Goal: Navigation & Orientation: Find specific page/section

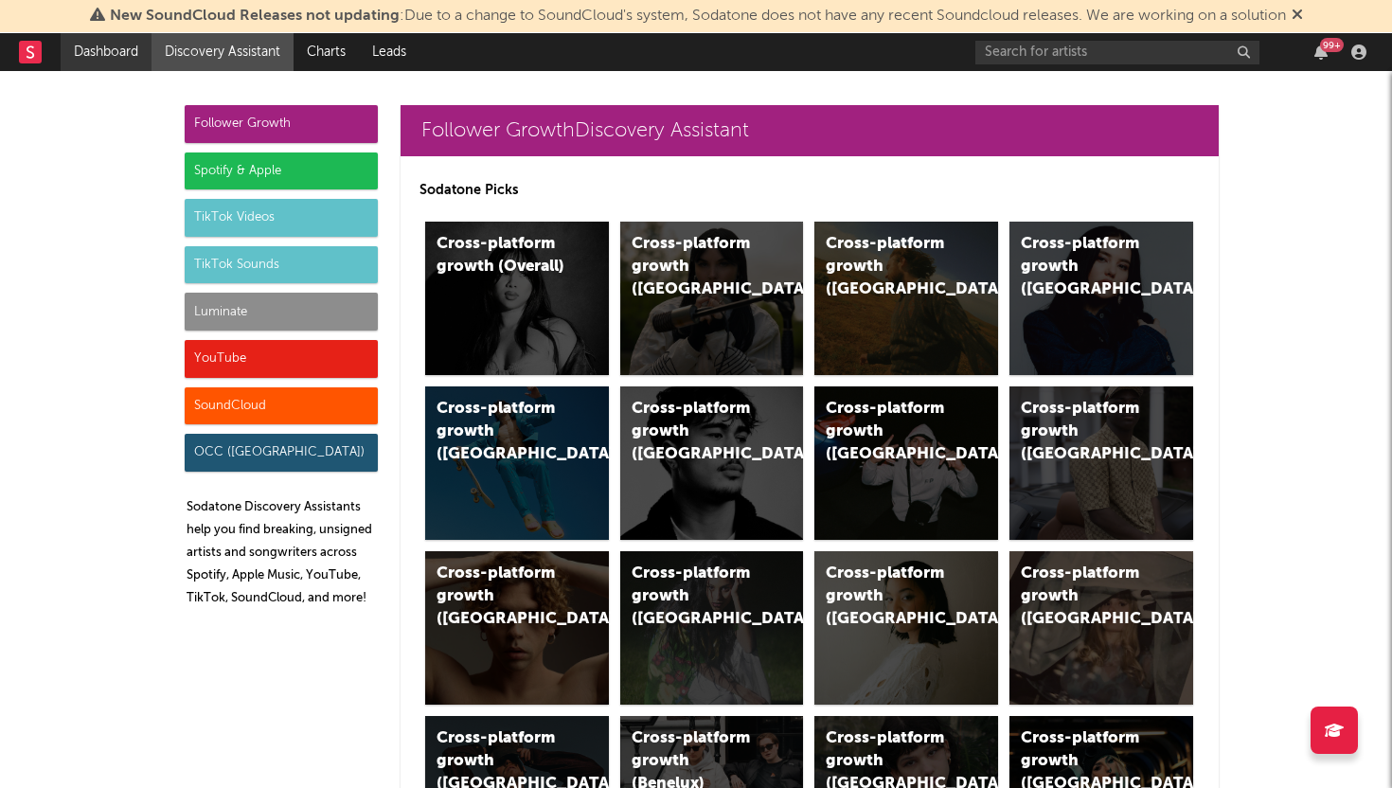
click at [117, 53] on link "Dashboard" at bounding box center [106, 52] width 91 height 38
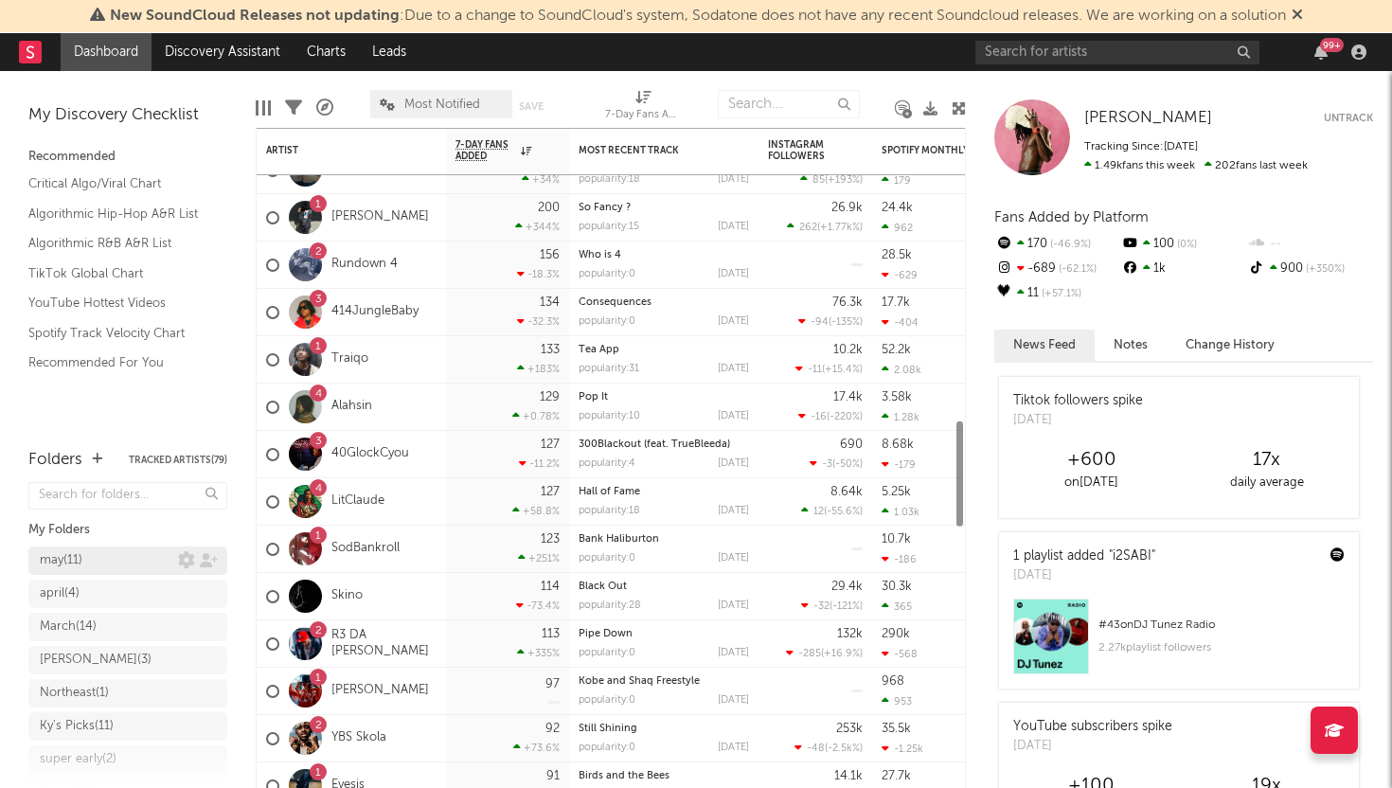
click at [135, 570] on div "may ( 11 )" at bounding box center [109, 560] width 138 height 23
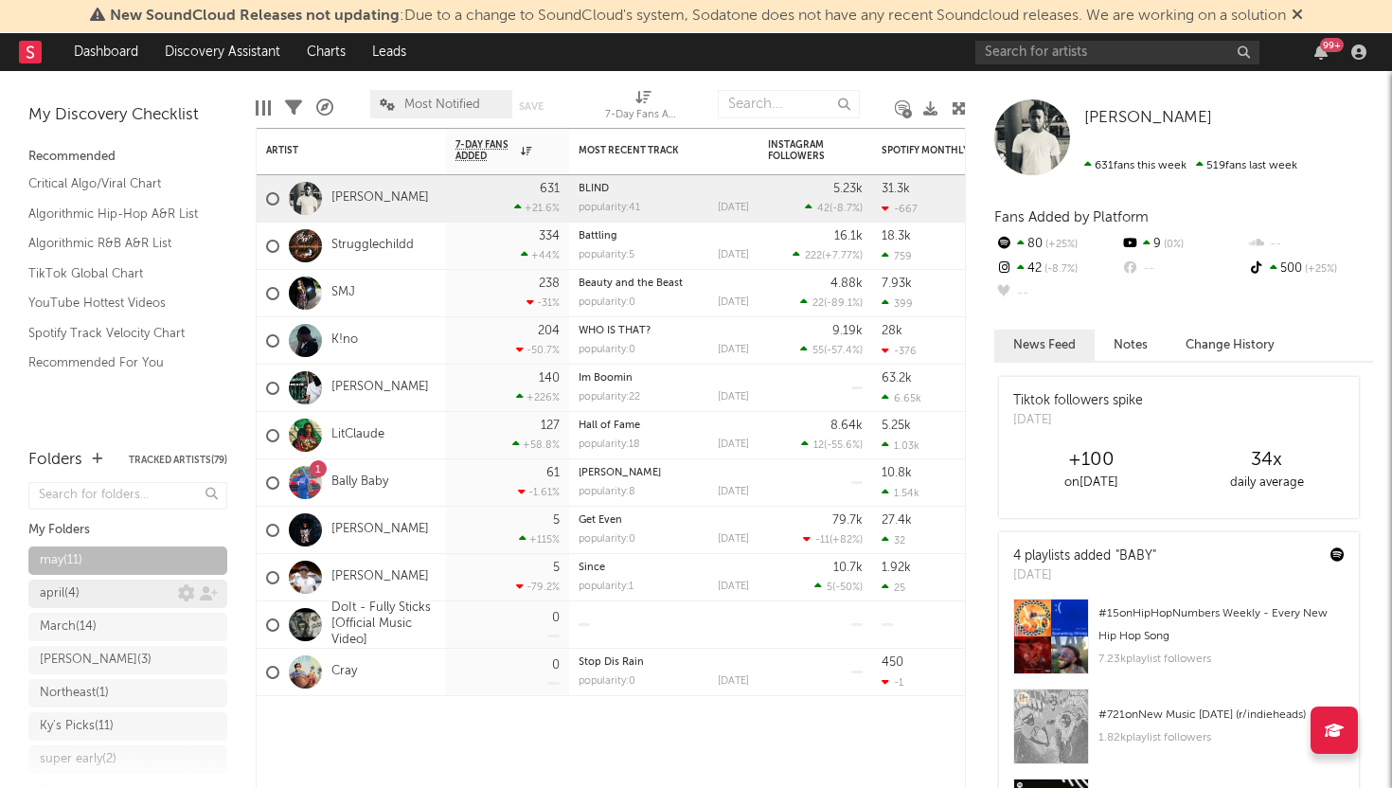
click at [176, 594] on div "april ( 4 )" at bounding box center [109, 593] width 138 height 23
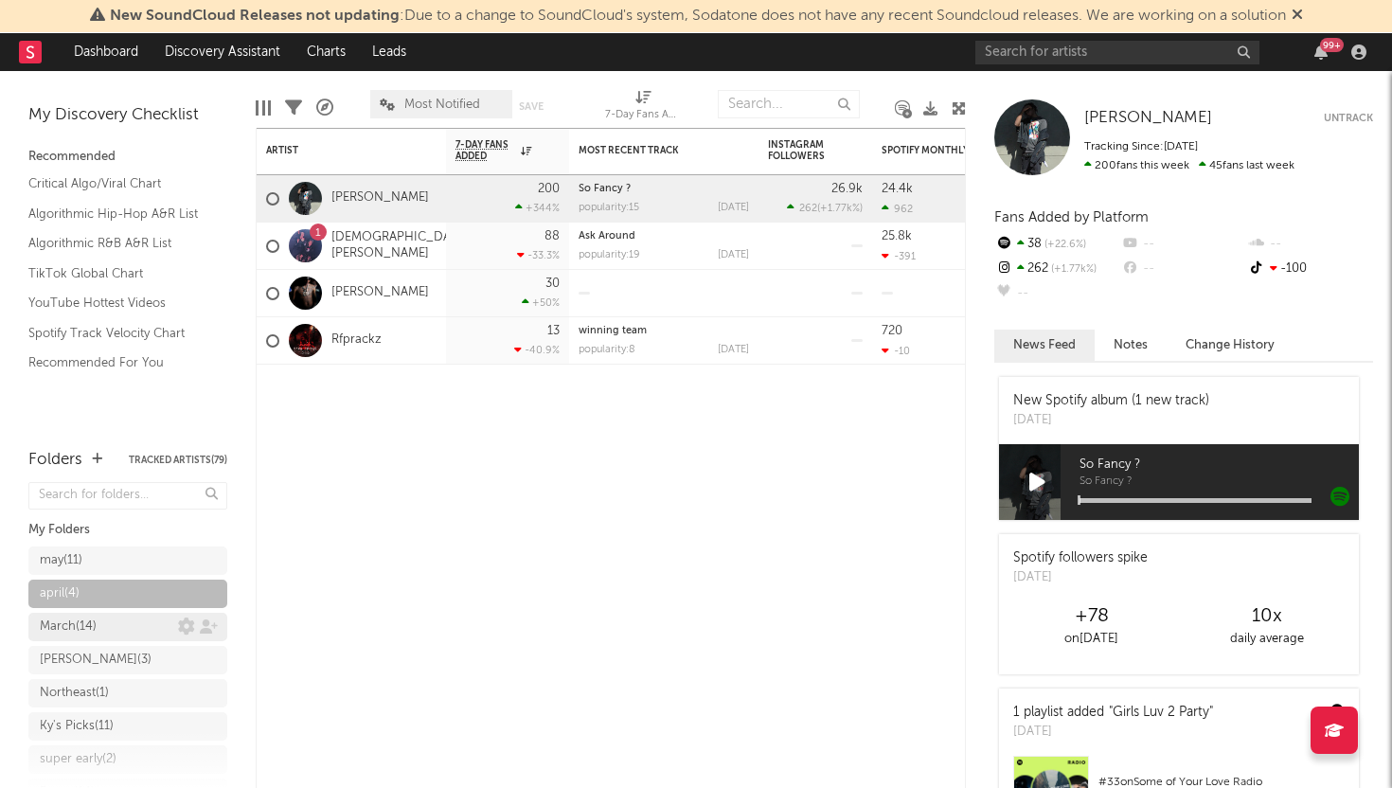
click at [153, 613] on link "March ( 14 )" at bounding box center [127, 627] width 199 height 28
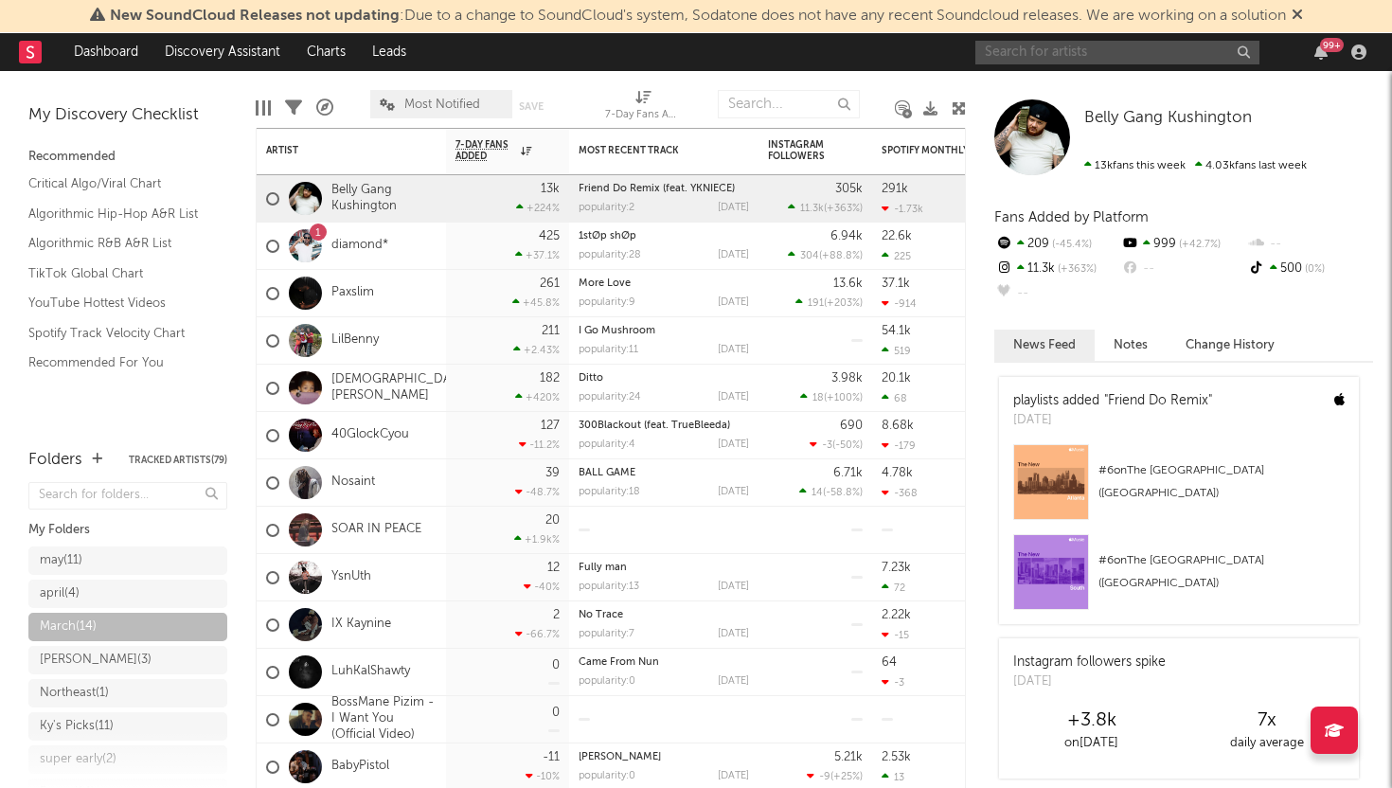
click at [1059, 58] on input "text" at bounding box center [1117, 53] width 284 height 24
type input "p"
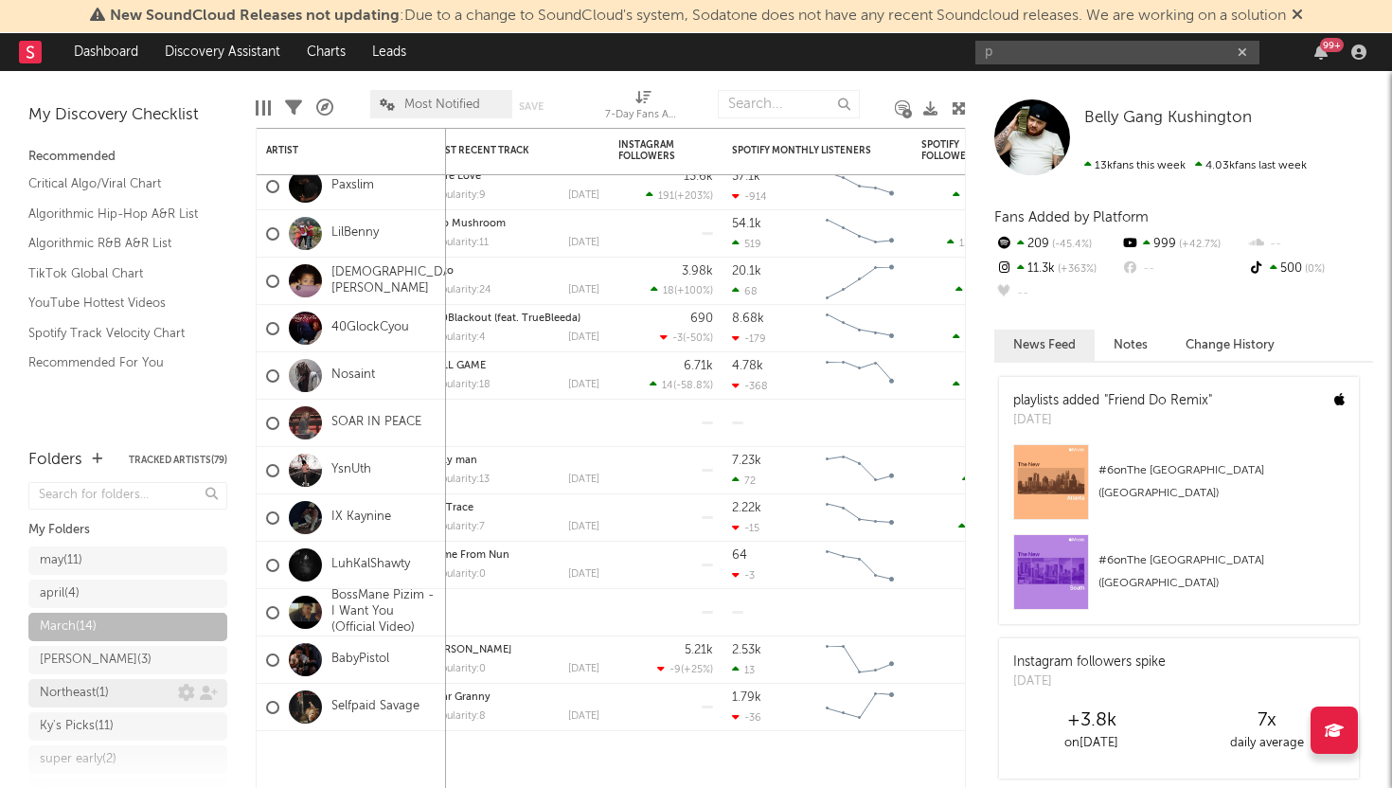
click at [103, 684] on div "Northeast ( 1 )" at bounding box center [74, 693] width 69 height 23
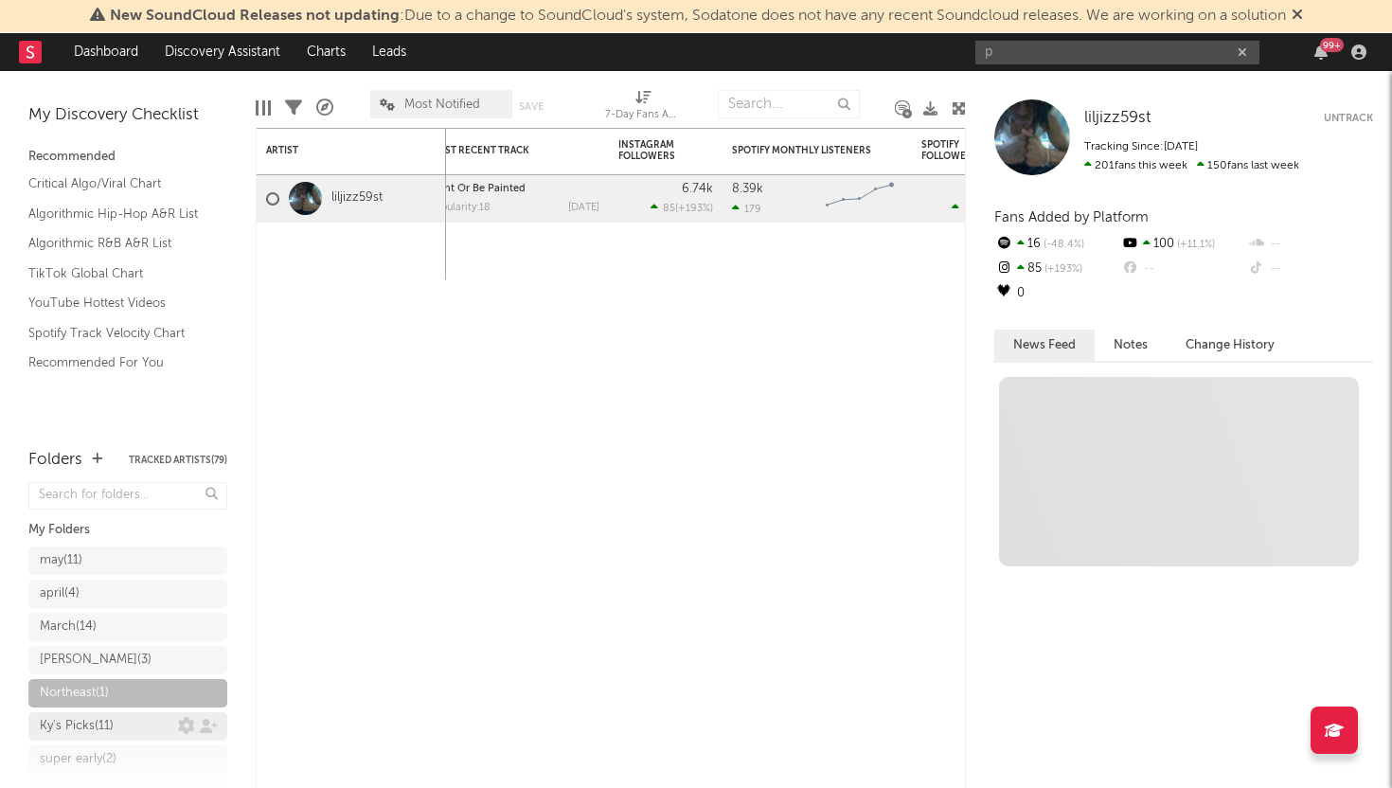
click at [104, 723] on div "Ky's Picks ( 11 )" at bounding box center [77, 726] width 74 height 23
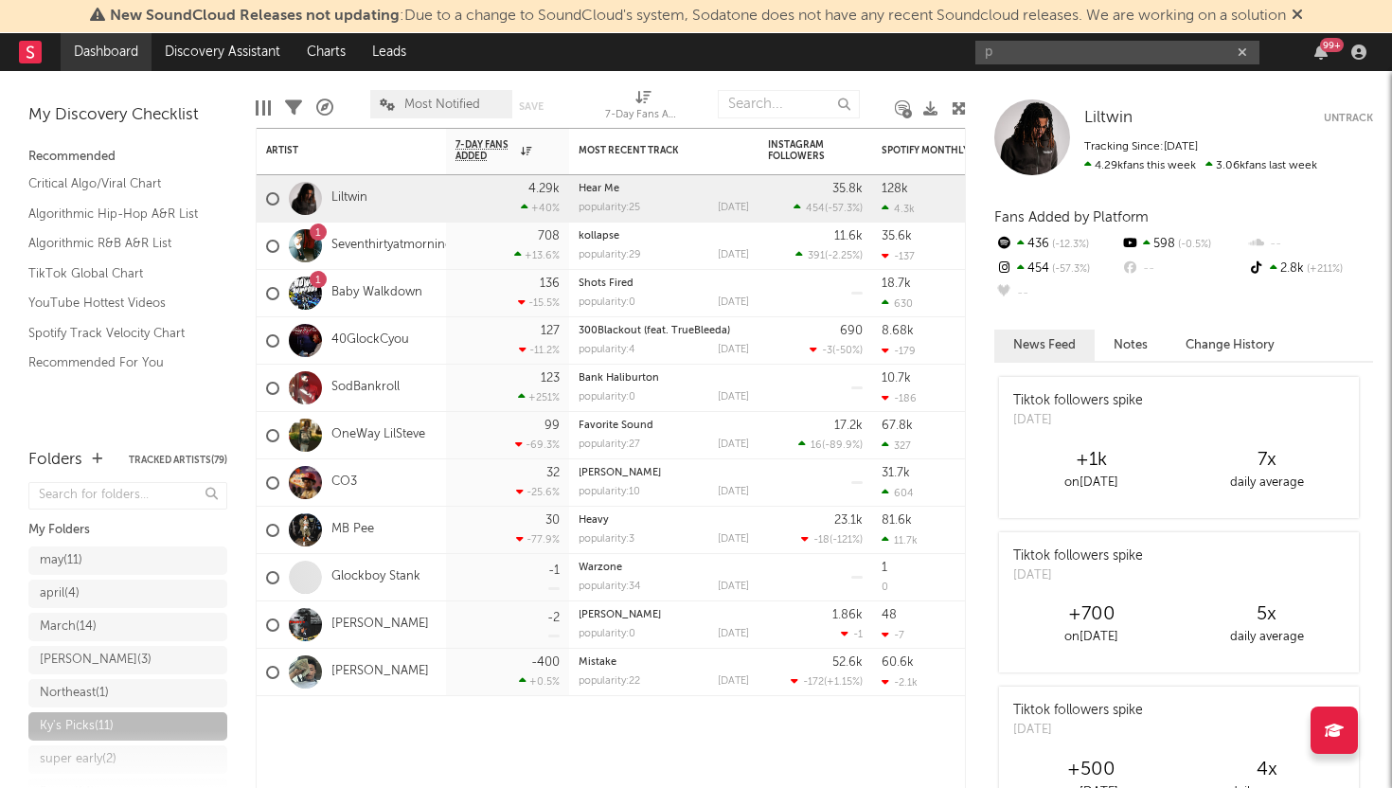
click at [111, 56] on link "Dashboard" at bounding box center [106, 52] width 91 height 38
